Goal: Find specific page/section: Find specific page/section

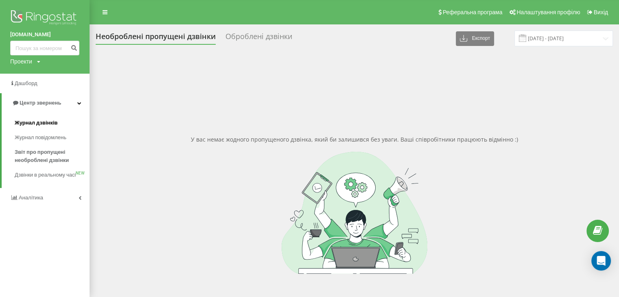
click at [40, 127] on link "Журнал дзвінків" at bounding box center [52, 123] width 75 height 15
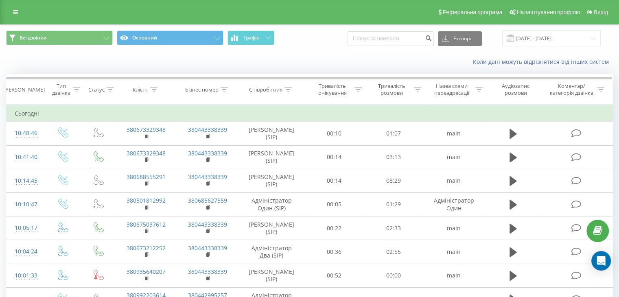
click at [14, 13] on icon at bounding box center [15, 12] width 5 height 6
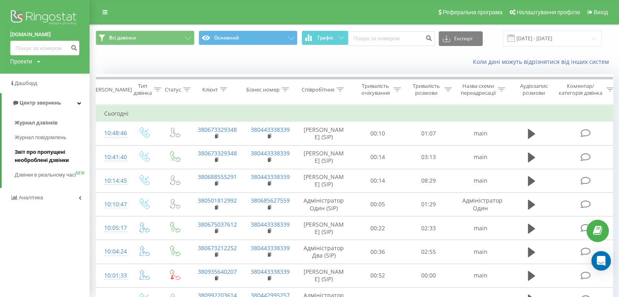
click at [47, 153] on span "Звіт про пропущені необроблені дзвінки" at bounding box center [50, 156] width 71 height 16
